Goal: Transaction & Acquisition: Download file/media

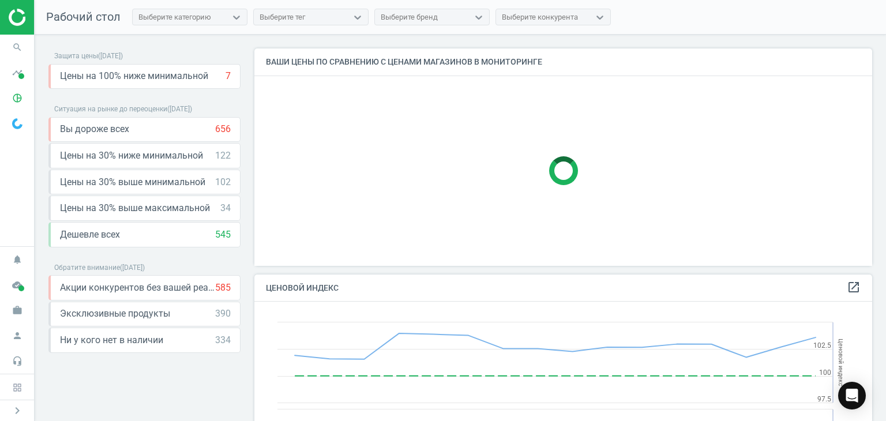
scroll to position [283, 626]
click at [831, 165] on div at bounding box center [563, 171] width 618 height 190
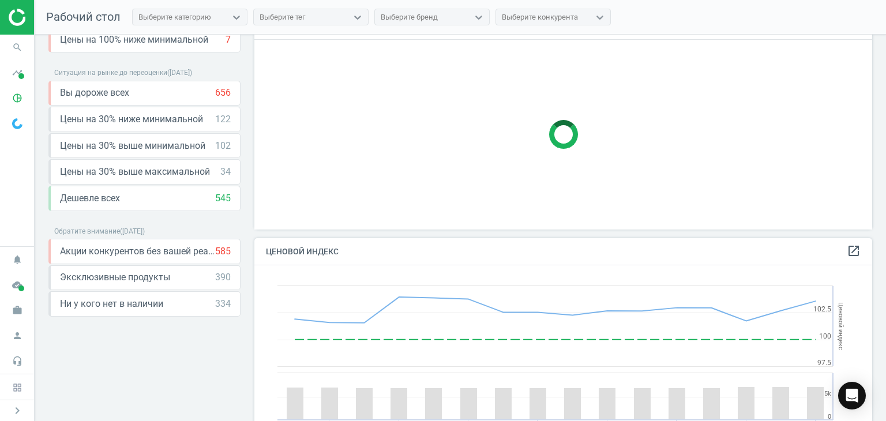
scroll to position [0, 0]
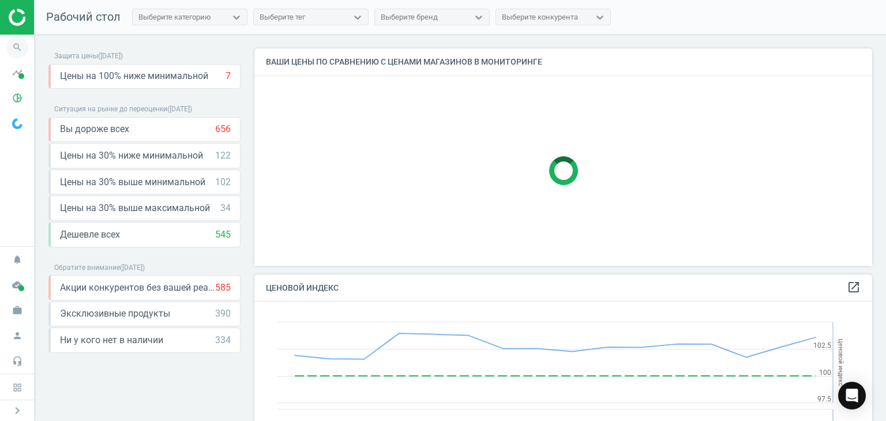
click at [18, 50] on icon "search" at bounding box center [17, 47] width 22 height 22
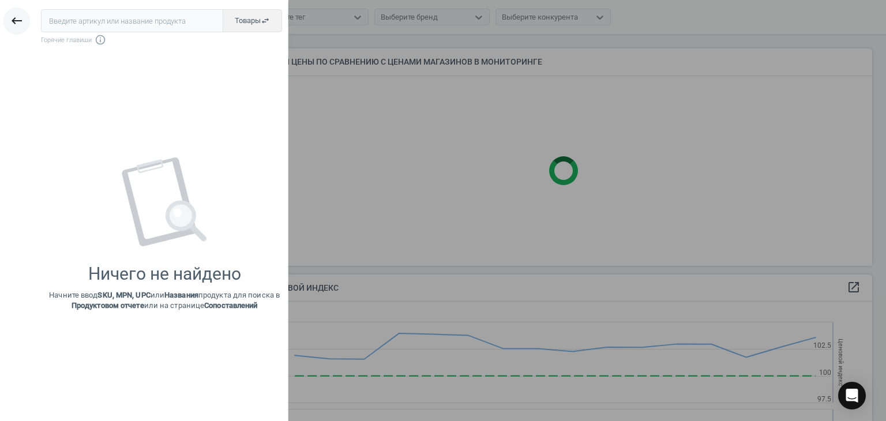
click at [17, 21] on icon "keyboard_backspace" at bounding box center [17, 21] width 14 height 14
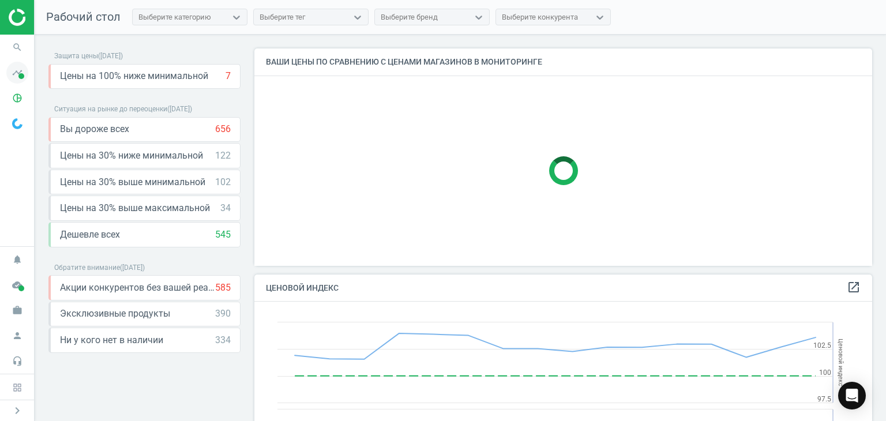
click at [16, 72] on icon "timeline" at bounding box center [17, 73] width 22 height 22
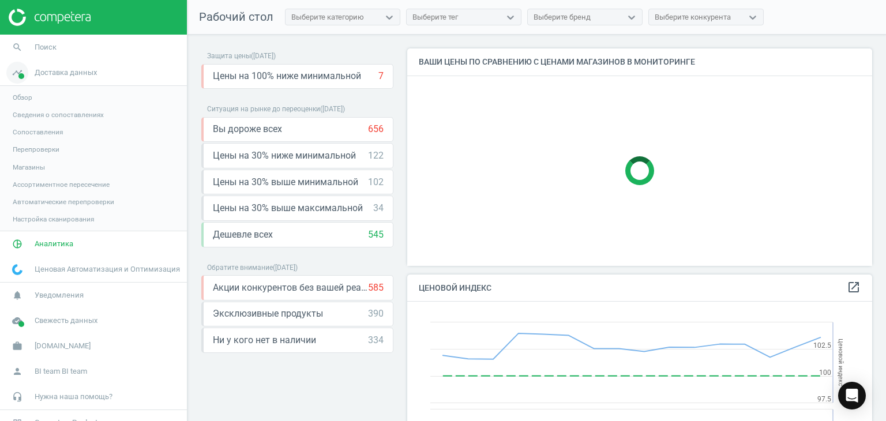
click at [71, 70] on span "Доставка данных" at bounding box center [66, 72] width 62 height 10
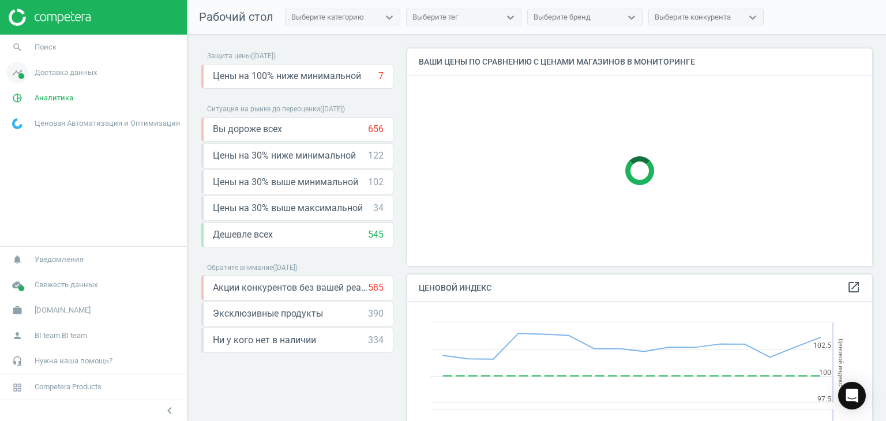
click at [72, 80] on link "timeline Доставка данных" at bounding box center [93, 72] width 187 height 25
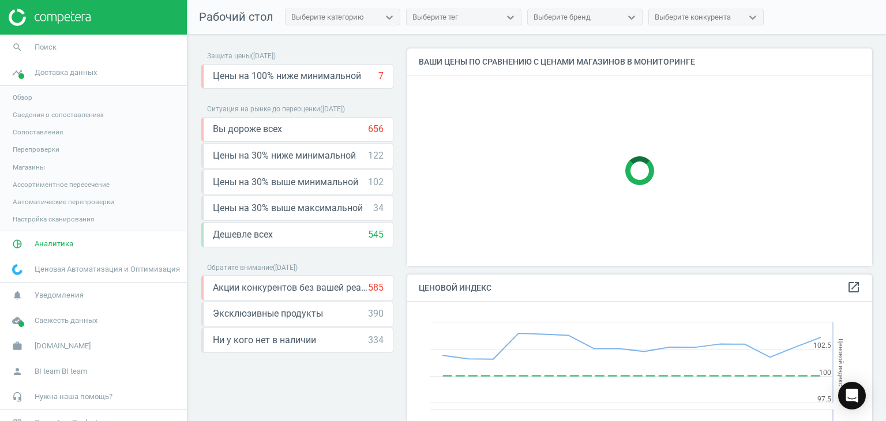
click at [35, 166] on span "Магазины" at bounding box center [29, 167] width 32 height 9
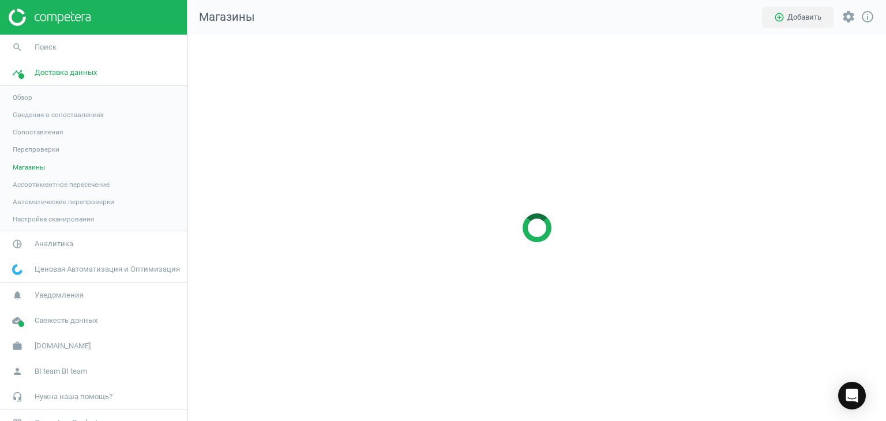
scroll to position [404, 716]
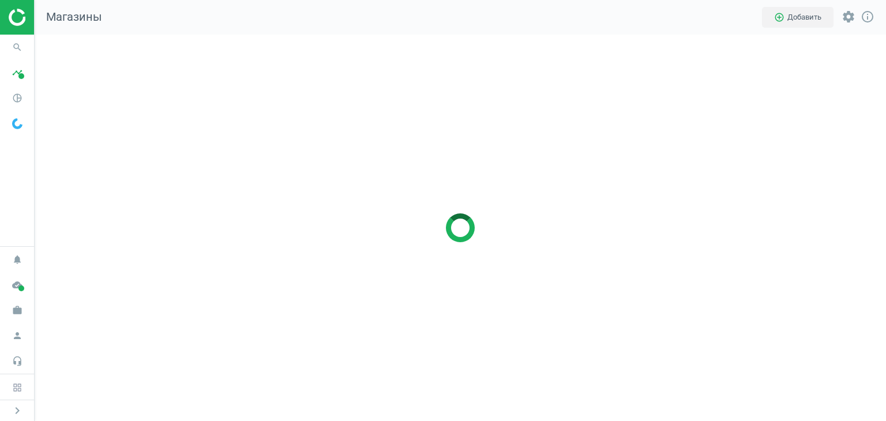
scroll to position [404, 869]
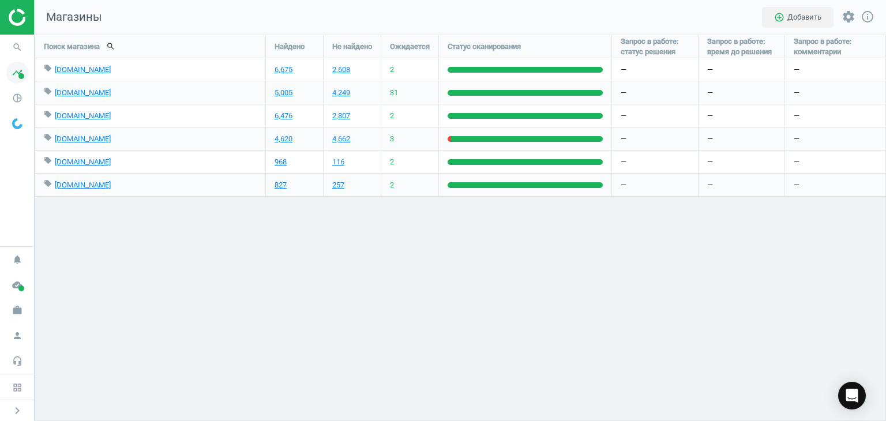
click at [18, 74] on span at bounding box center [21, 76] width 6 height 6
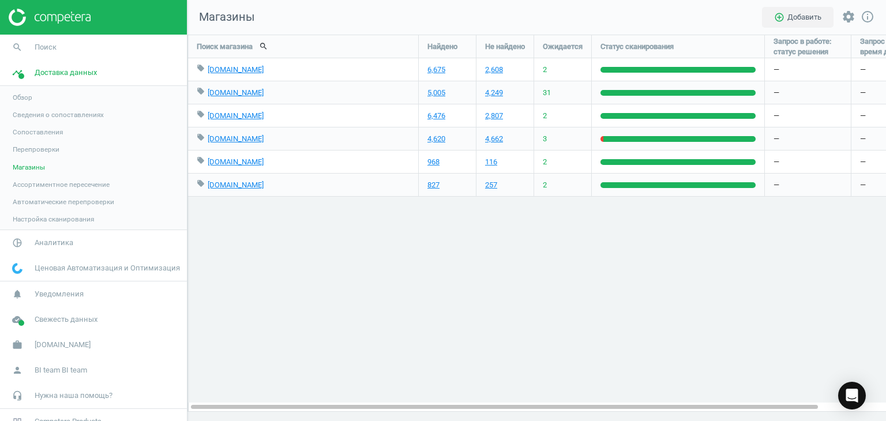
scroll to position [404, 716]
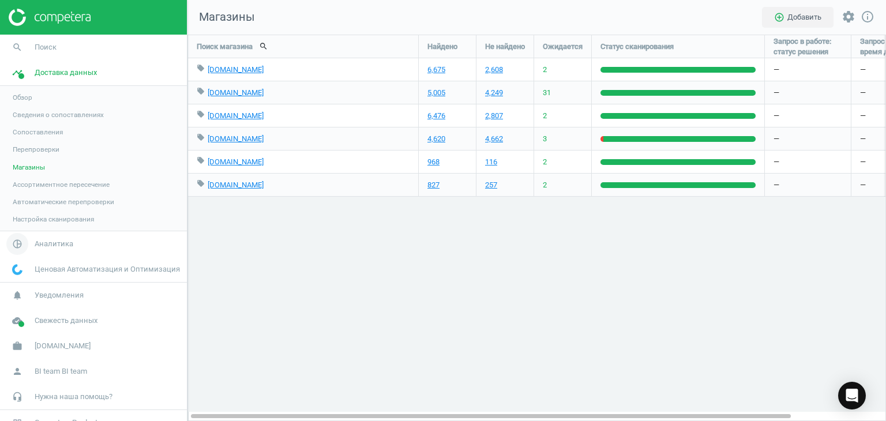
click at [48, 246] on link "pie_chart_outlined Аналитика" at bounding box center [93, 243] width 187 height 25
click at [24, 138] on span "Товары" at bounding box center [25, 140] width 24 height 9
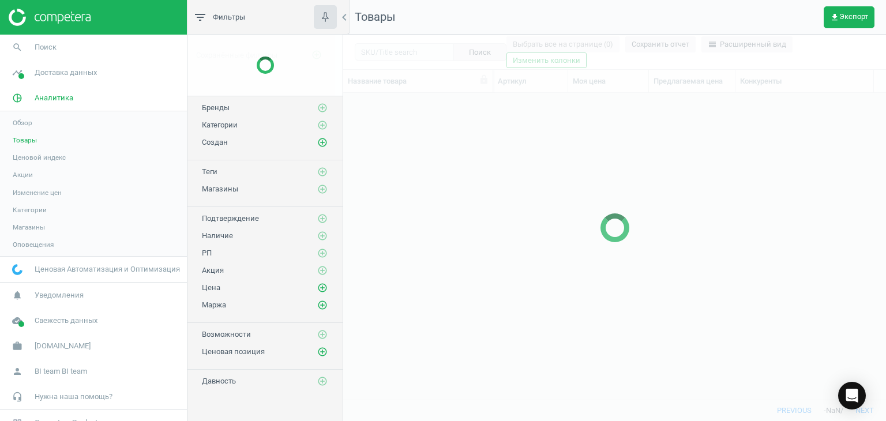
scroll to position [289, 534]
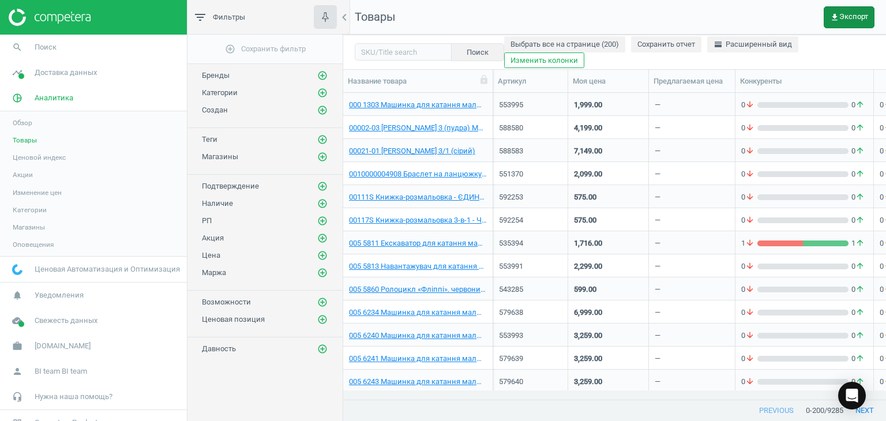
click at [851, 13] on span "get_app Экспорт" at bounding box center [849, 17] width 38 height 9
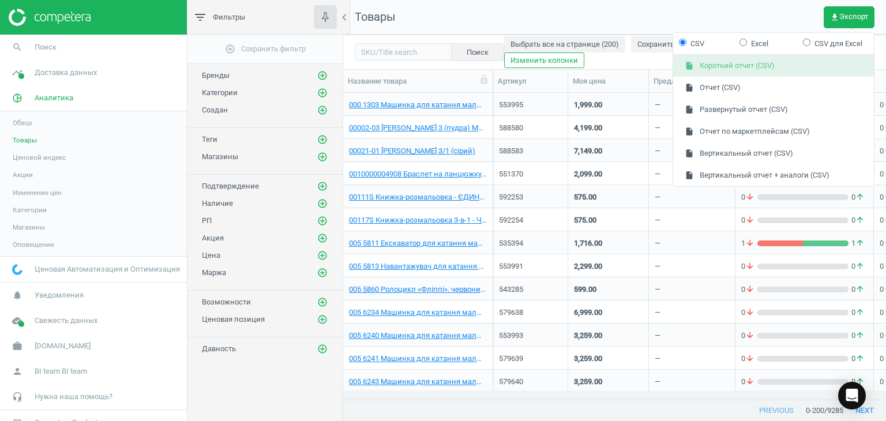
click at [724, 63] on button "insert_drive_file Короткий отчет (CSV)" at bounding box center [773, 66] width 201 height 22
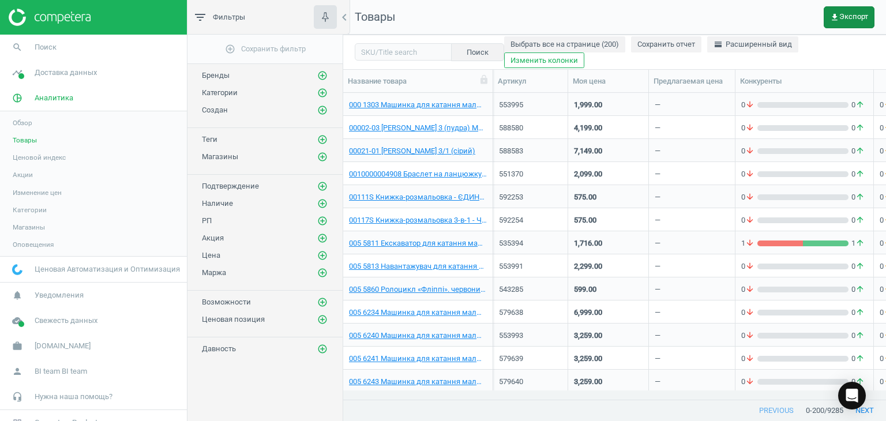
click at [856, 16] on span "get_app Экспорт" at bounding box center [849, 17] width 38 height 9
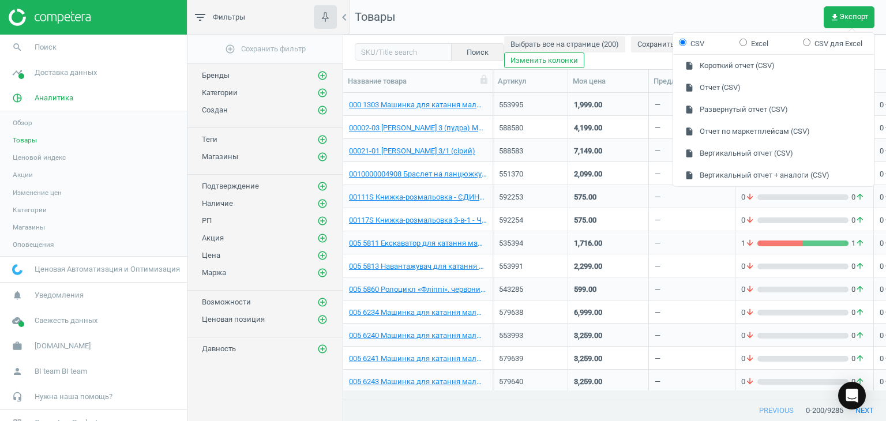
click at [747, 41] on input "Excel" at bounding box center [742, 41] width 7 height 7
radio input "true"
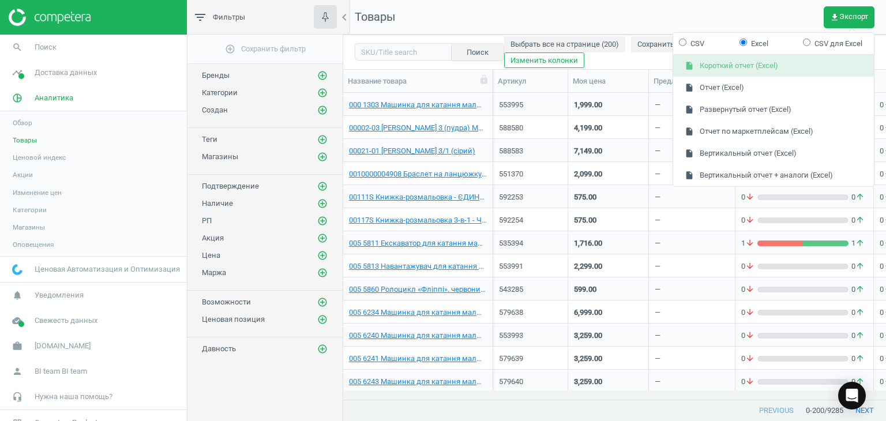
click at [727, 61] on button "insert_drive_file Короткий отчет (Excel)" at bounding box center [773, 66] width 201 height 22
